Goal: Transaction & Acquisition: Book appointment/travel/reservation

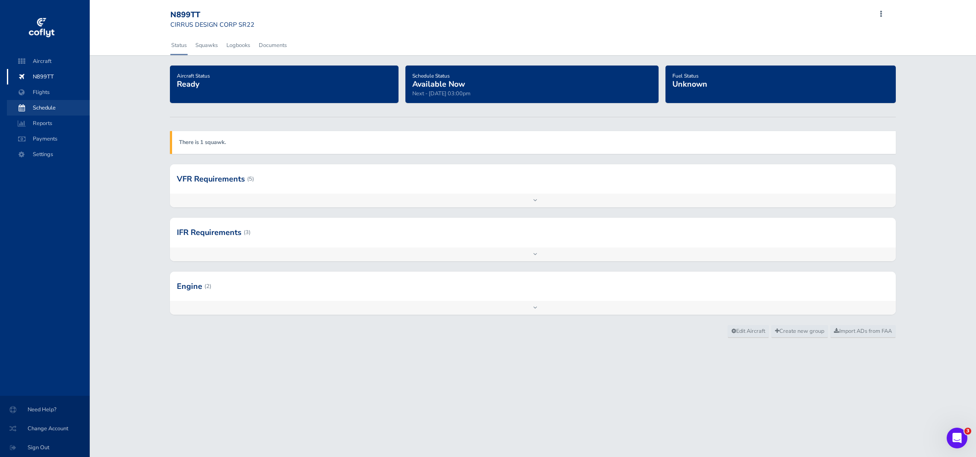
click at [49, 106] on span "Schedule" at bounding box center [49, 108] width 66 height 16
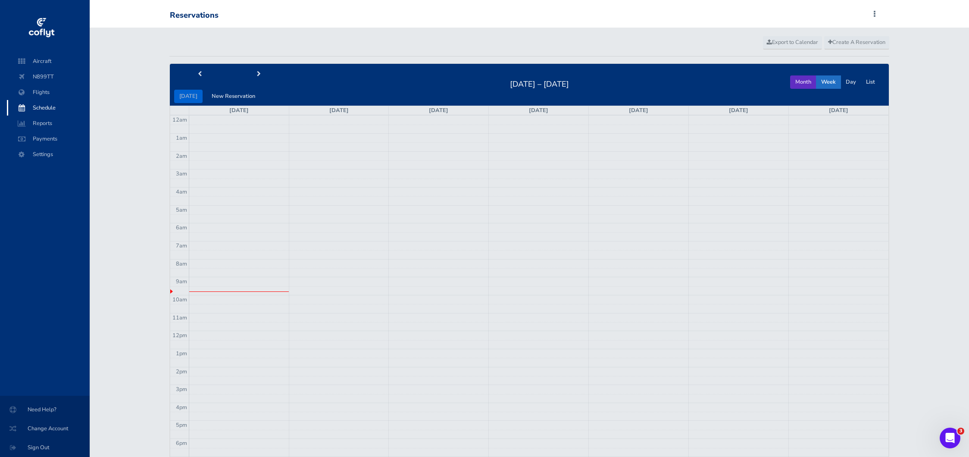
click at [801, 78] on button "Month" at bounding box center [803, 81] width 26 height 13
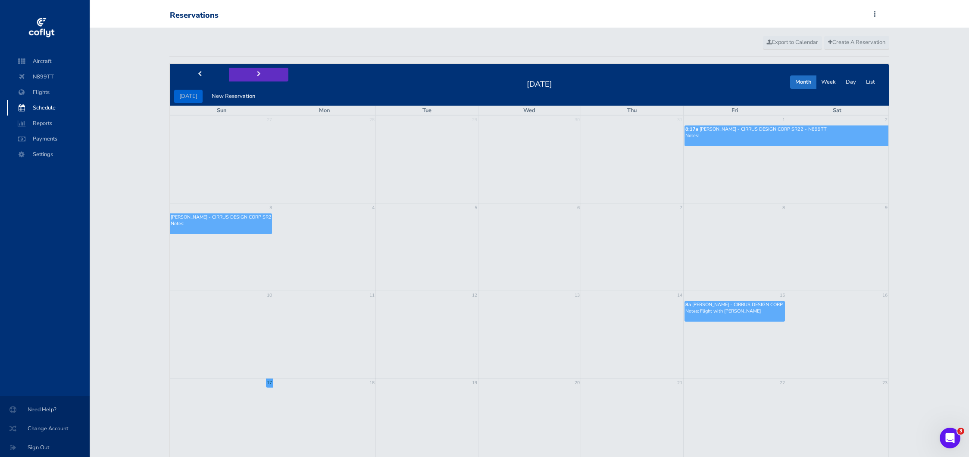
click at [260, 74] on button "next" at bounding box center [259, 74] width 60 height 13
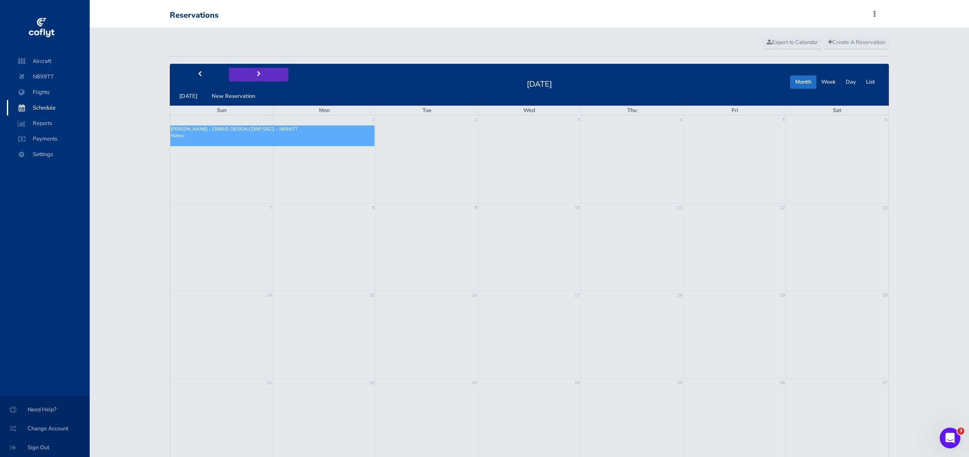
click at [258, 74] on button "next" at bounding box center [259, 74] width 60 height 13
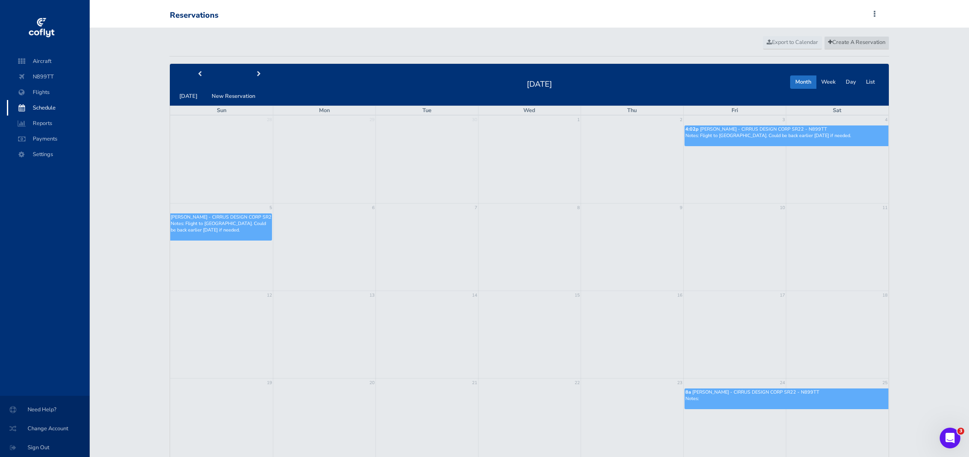
click at [851, 43] on span "Create A Reservation" at bounding box center [856, 42] width 57 height 8
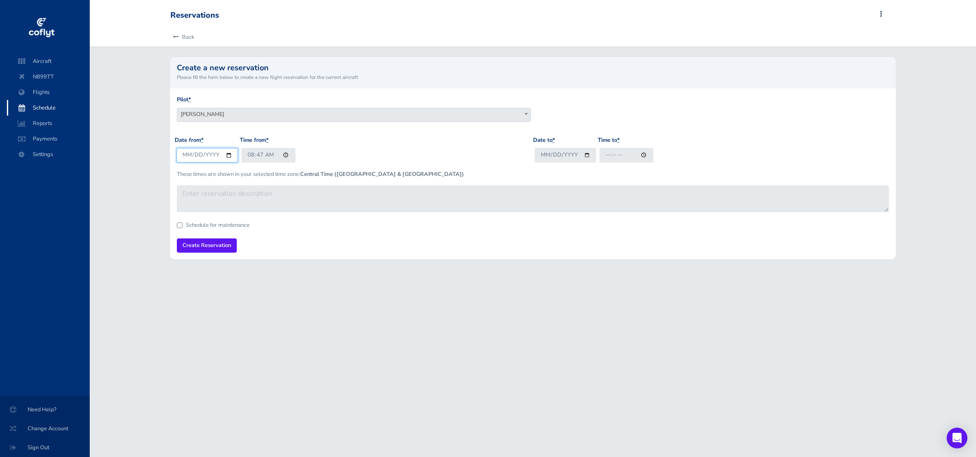
click at [232, 153] on input "[DATE]" at bounding box center [207, 155] width 62 height 14
click at [226, 157] on input "[DATE]" at bounding box center [207, 155] width 62 height 14
type input "[DATE]"
click at [586, 155] on input "Date to *" at bounding box center [566, 155] width 62 height 14
type input "[DATE]"
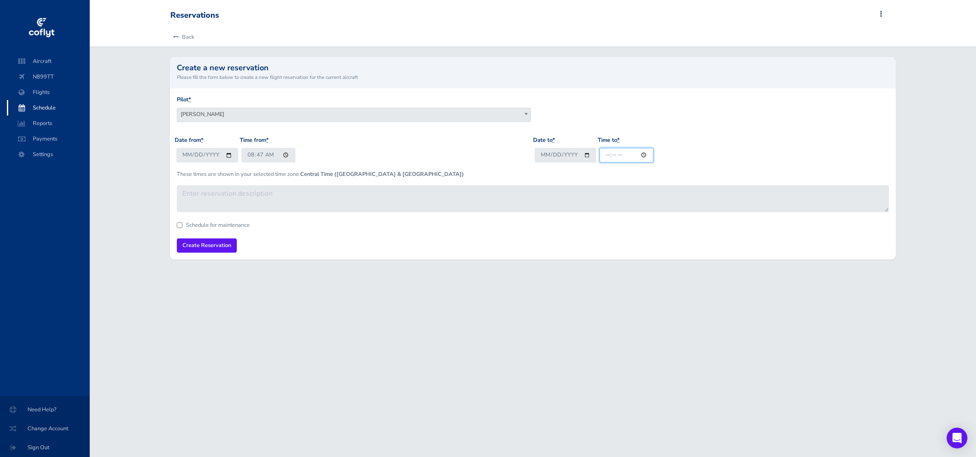
click at [607, 157] on input "Time to *" at bounding box center [626, 155] width 54 height 14
type input "17:00"
drag, startPoint x: 508, startPoint y: 276, endPoint x: 320, endPoint y: 228, distance: 193.8
click at [508, 276] on div "Reservations Add Squawk Add Flight Add Reservation T Profile Settings Account U…" at bounding box center [533, 228] width 886 height 457
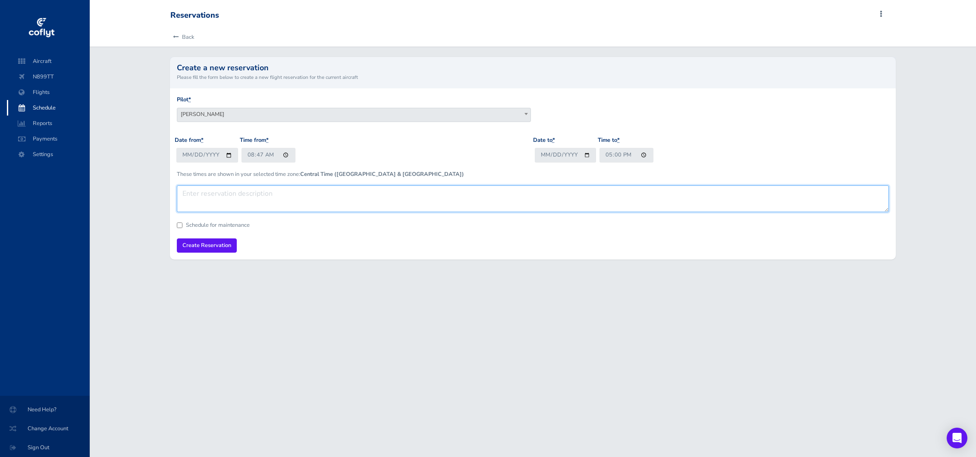
click at [294, 197] on textarea at bounding box center [533, 198] width 712 height 27
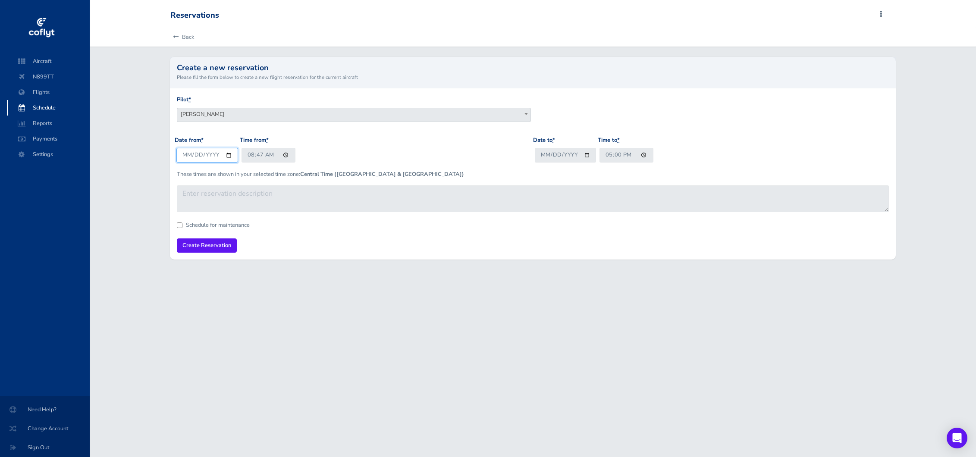
click at [227, 155] on input "[DATE]" at bounding box center [207, 155] width 62 height 14
type input "[DATE]"
click at [213, 243] on input "Create Reservation" at bounding box center [207, 245] width 60 height 14
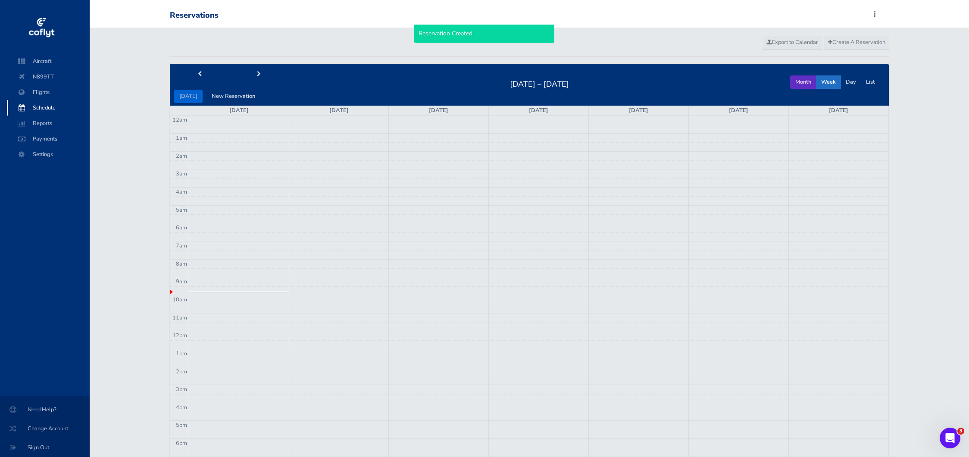
click at [805, 81] on button "Month" at bounding box center [803, 81] width 26 height 13
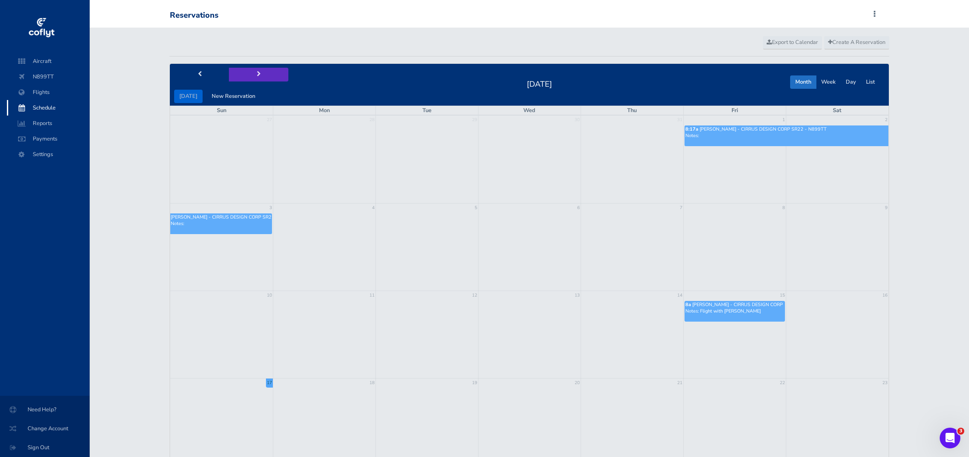
click at [257, 77] on span "next" at bounding box center [259, 75] width 4 height 6
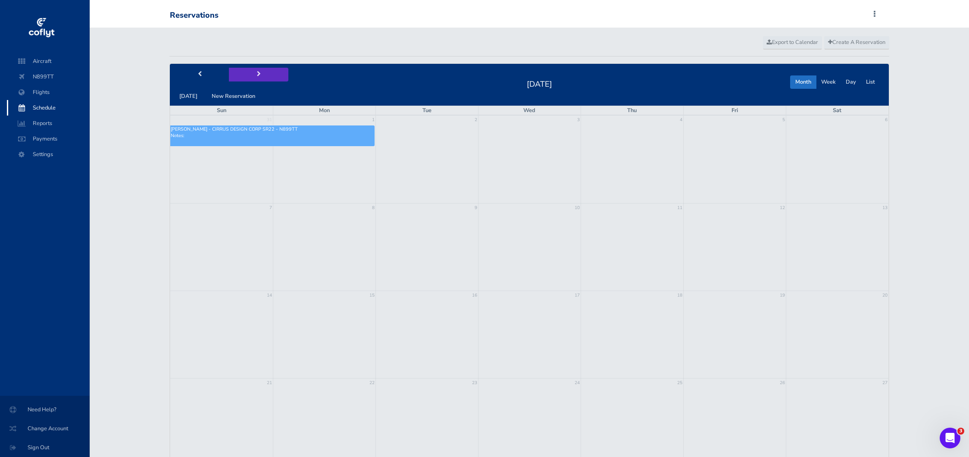
click at [253, 77] on button "next" at bounding box center [259, 74] width 60 height 13
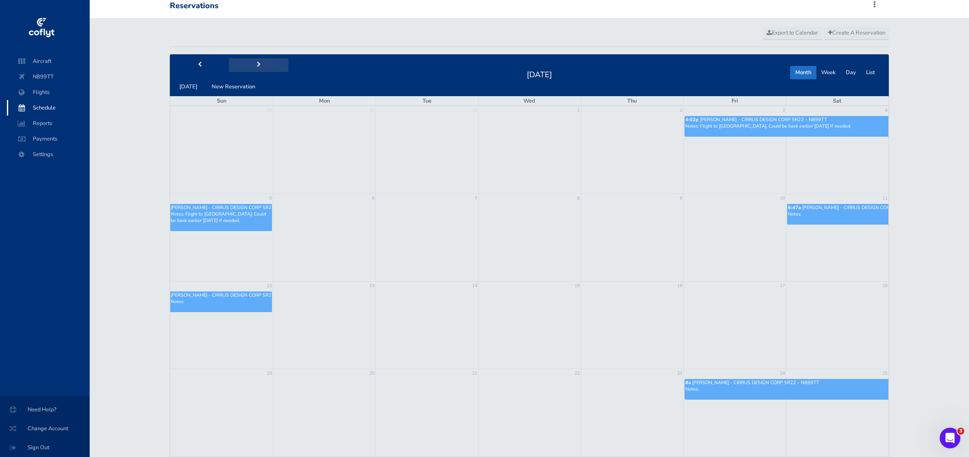
scroll to position [10, 0]
